Goal: Information Seeking & Learning: Learn about a topic

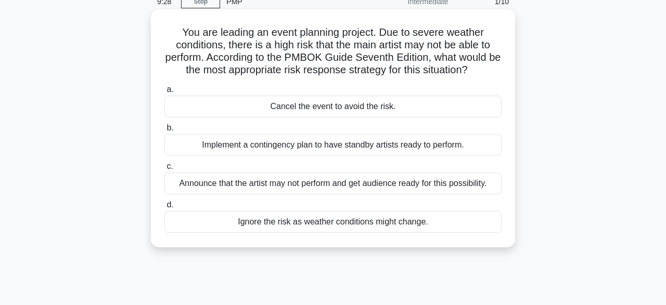
scroll to position [54, 0]
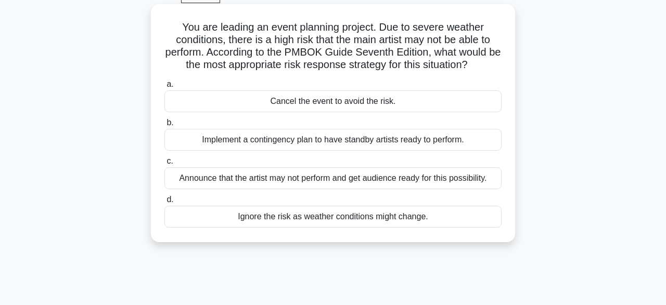
click at [340, 148] on div "Implement a contingency plan to have standby artists ready to perform." at bounding box center [332, 140] width 337 height 22
click at [164, 126] on input "b. Implement a contingency plan to have standby artists ready to perform." at bounding box center [164, 123] width 0 height 7
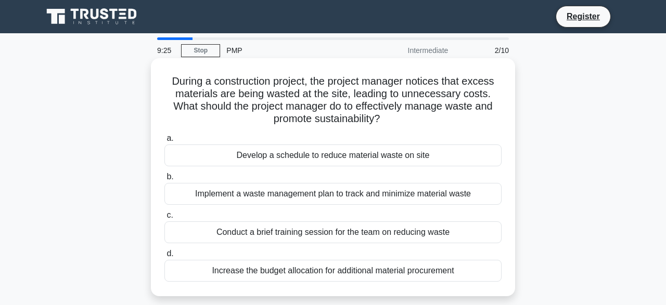
scroll to position [0, 0]
click at [338, 195] on div "Implement a waste management plan to track and minimize material waste" at bounding box center [332, 194] width 337 height 22
click at [164, 181] on input "b. Implement a waste management plan to track and minimize material waste" at bounding box center [164, 177] width 0 height 7
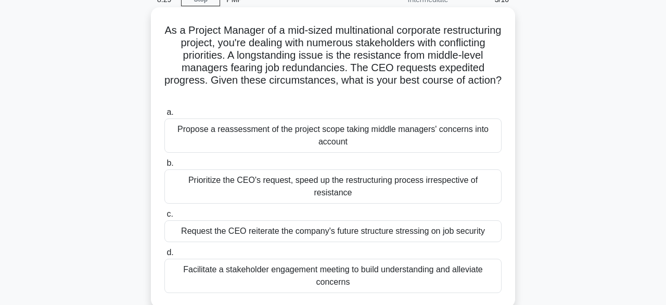
scroll to position [54, 0]
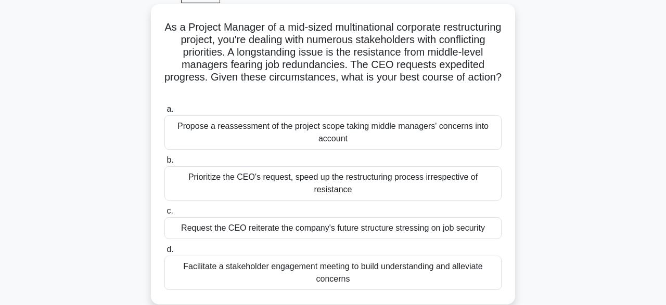
click at [340, 258] on div "Facilitate a stakeholder engagement meeting to build understanding and alleviat…" at bounding box center [332, 273] width 337 height 34
click at [164, 253] on input "d. Facilitate a stakeholder engagement meeting to build understanding and allev…" at bounding box center [164, 250] width 0 height 7
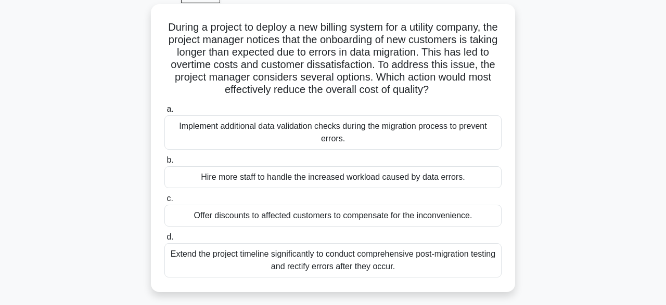
click at [363, 262] on div "Extend the project timeline significantly to conduct comprehensive post-migrati…" at bounding box center [332, 261] width 337 height 34
click at [164, 241] on input "d. Extend the project timeline significantly to conduct comprehensive post-migr…" at bounding box center [164, 237] width 0 height 7
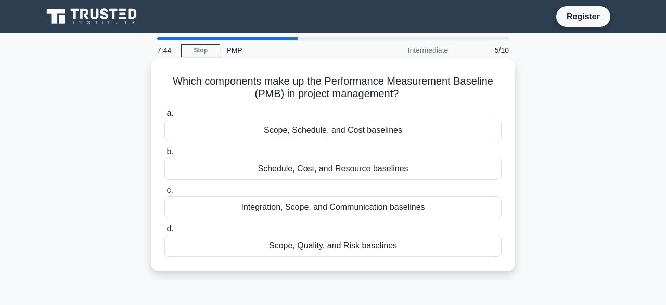
scroll to position [0, 0]
click at [366, 133] on div "Scope, Schedule, and Cost baselines" at bounding box center [332, 131] width 337 height 22
click at [164, 117] on input "a. Scope, Schedule, and Cost baselines" at bounding box center [164, 113] width 0 height 7
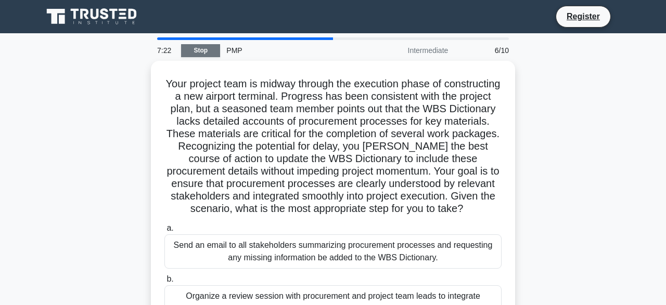
click at [189, 51] on link "Stop" at bounding box center [200, 50] width 39 height 13
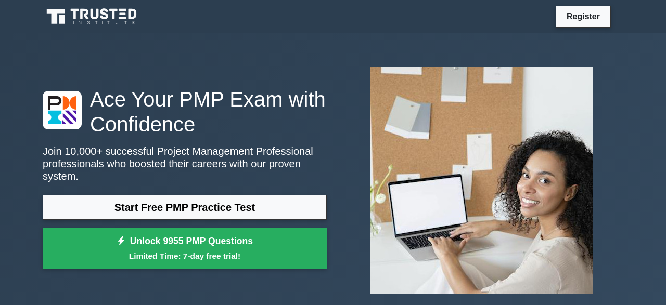
scroll to position [54, 0]
